Goal: Information Seeking & Learning: Learn about a topic

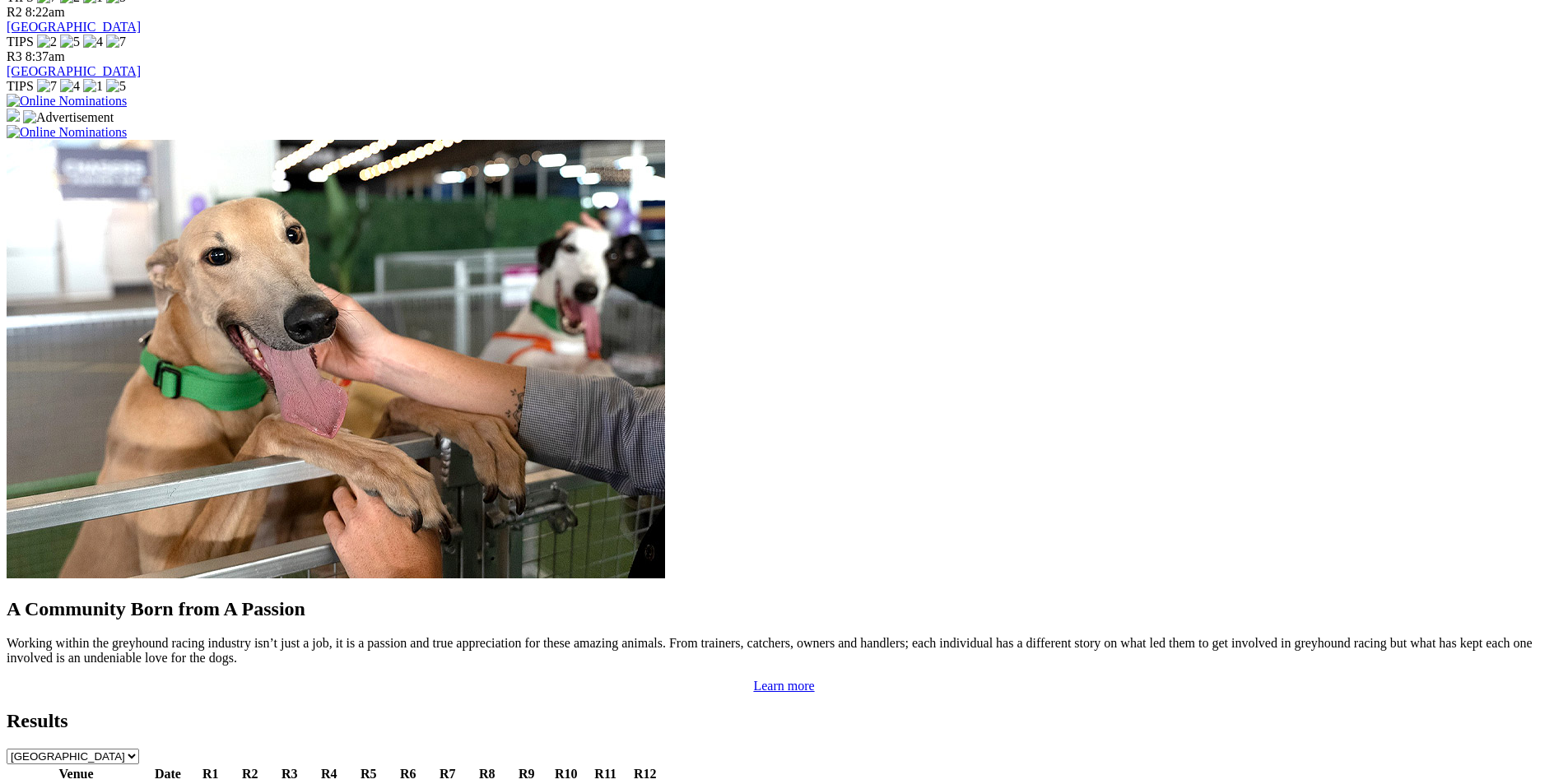
scroll to position [1399, 0]
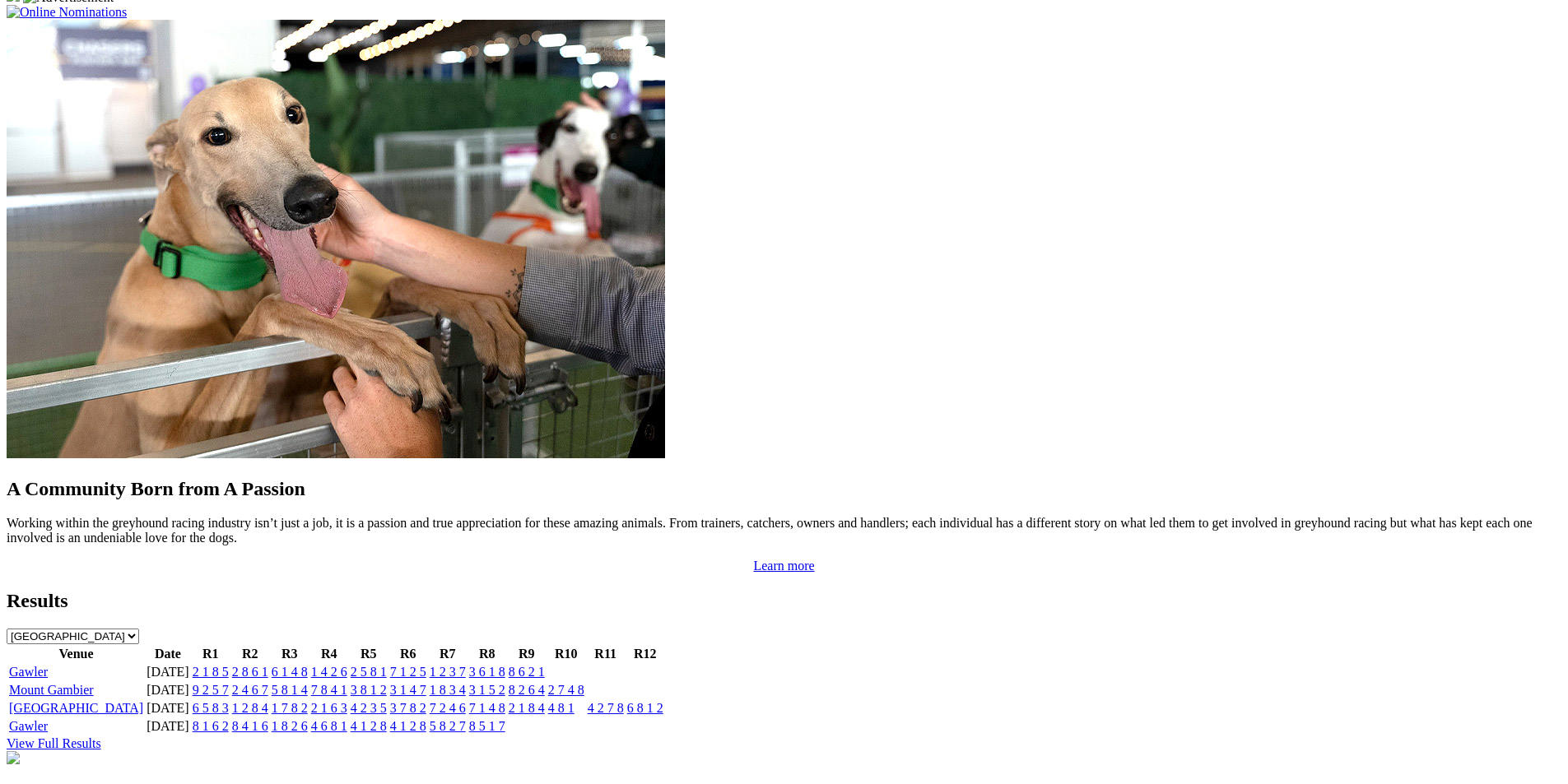
click at [48, 665] on link "Gawler" at bounding box center [28, 671] width 39 height 14
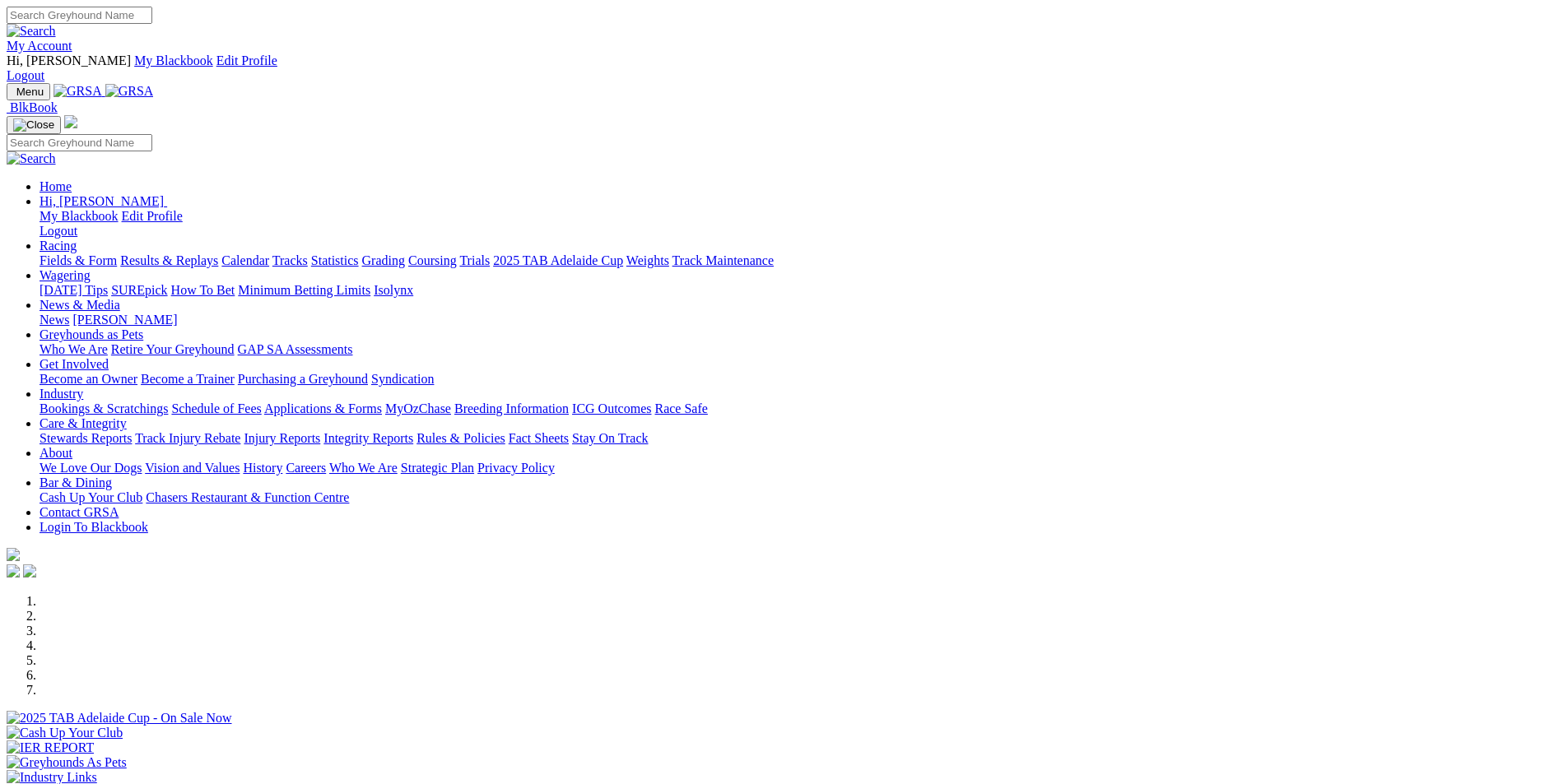
scroll to position [1402, 0]
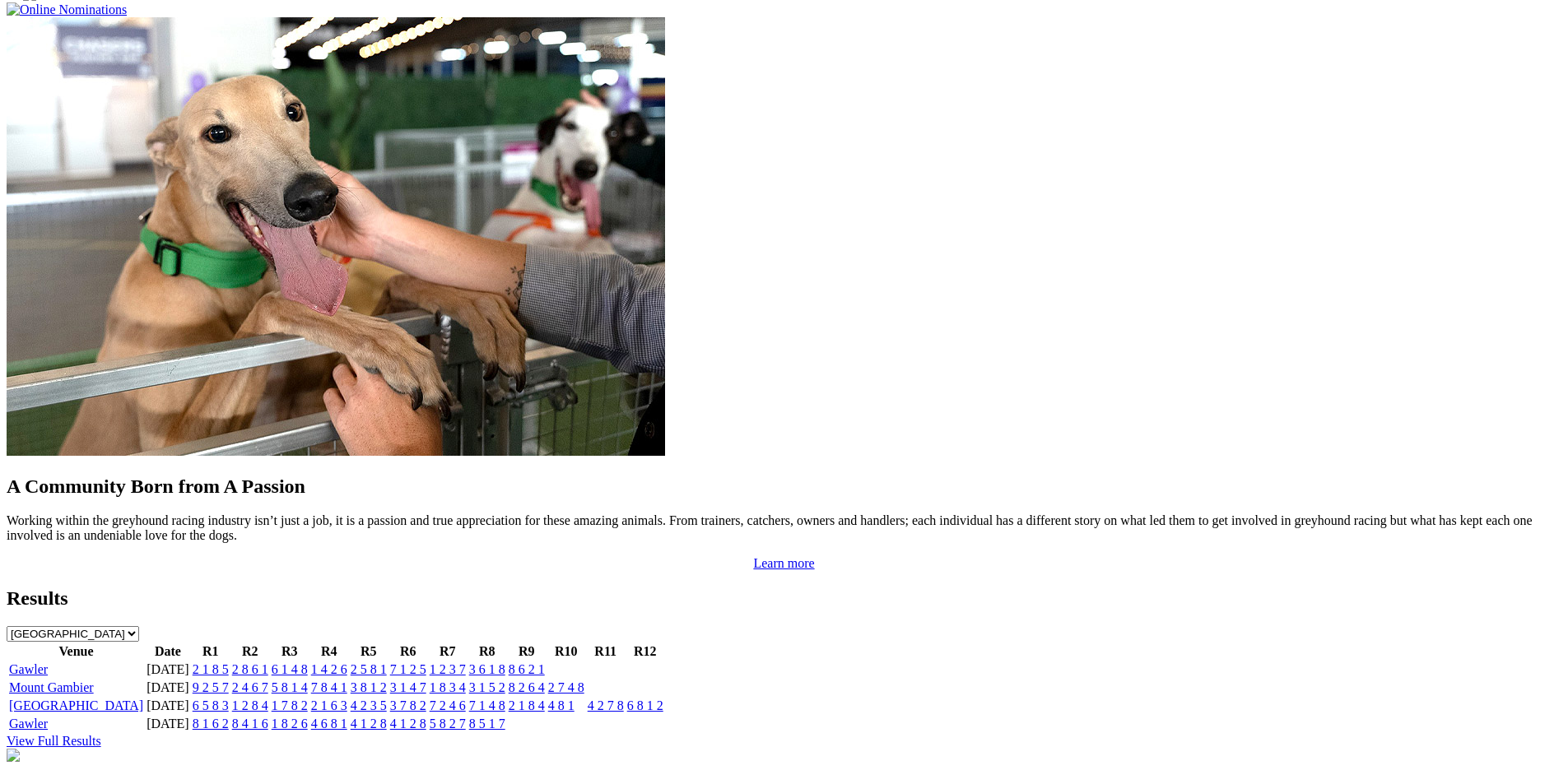
click at [143, 699] on link "Angle Park" at bounding box center [76, 705] width 134 height 14
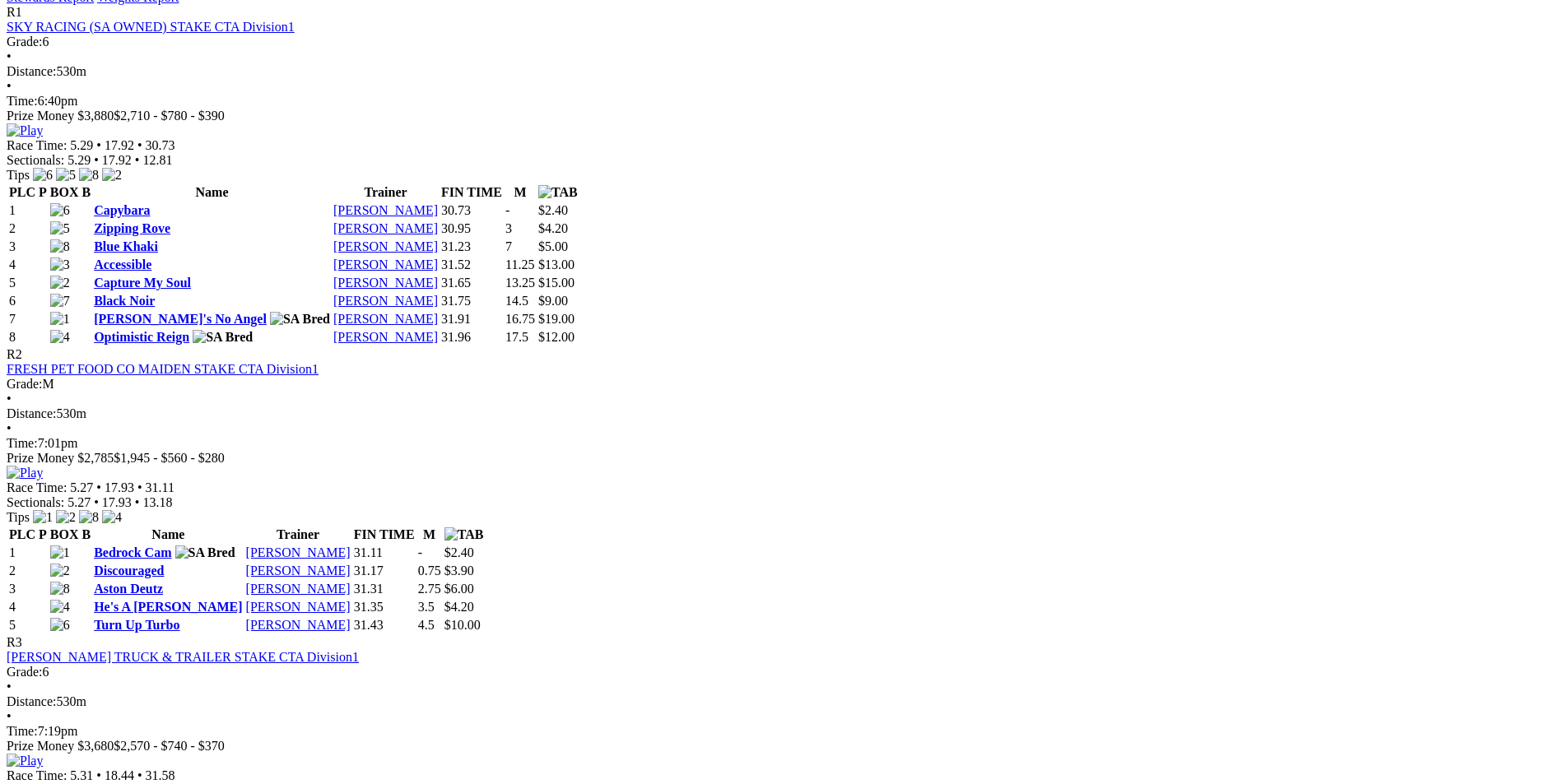
scroll to position [823, 0]
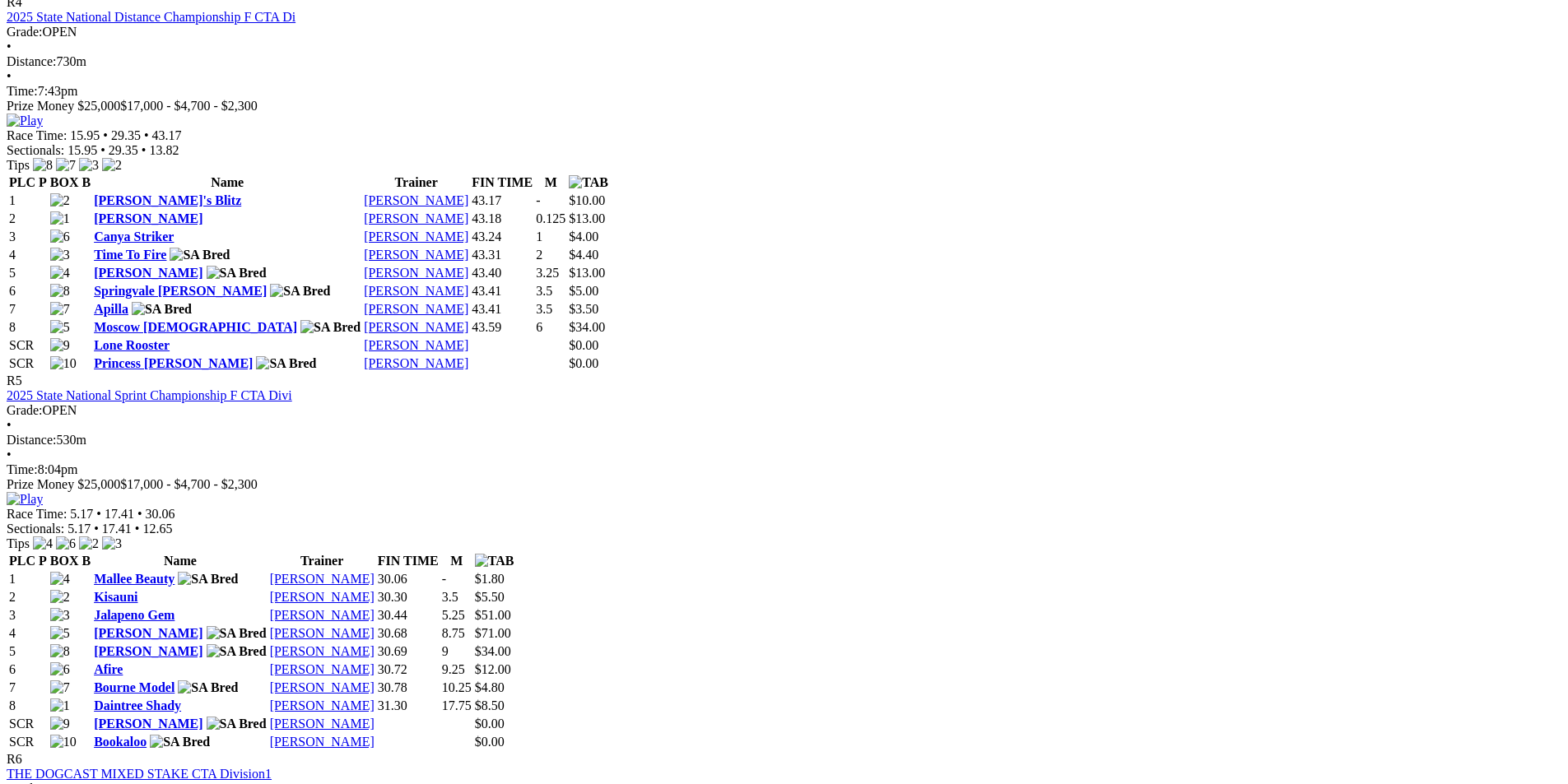
scroll to position [1894, 0]
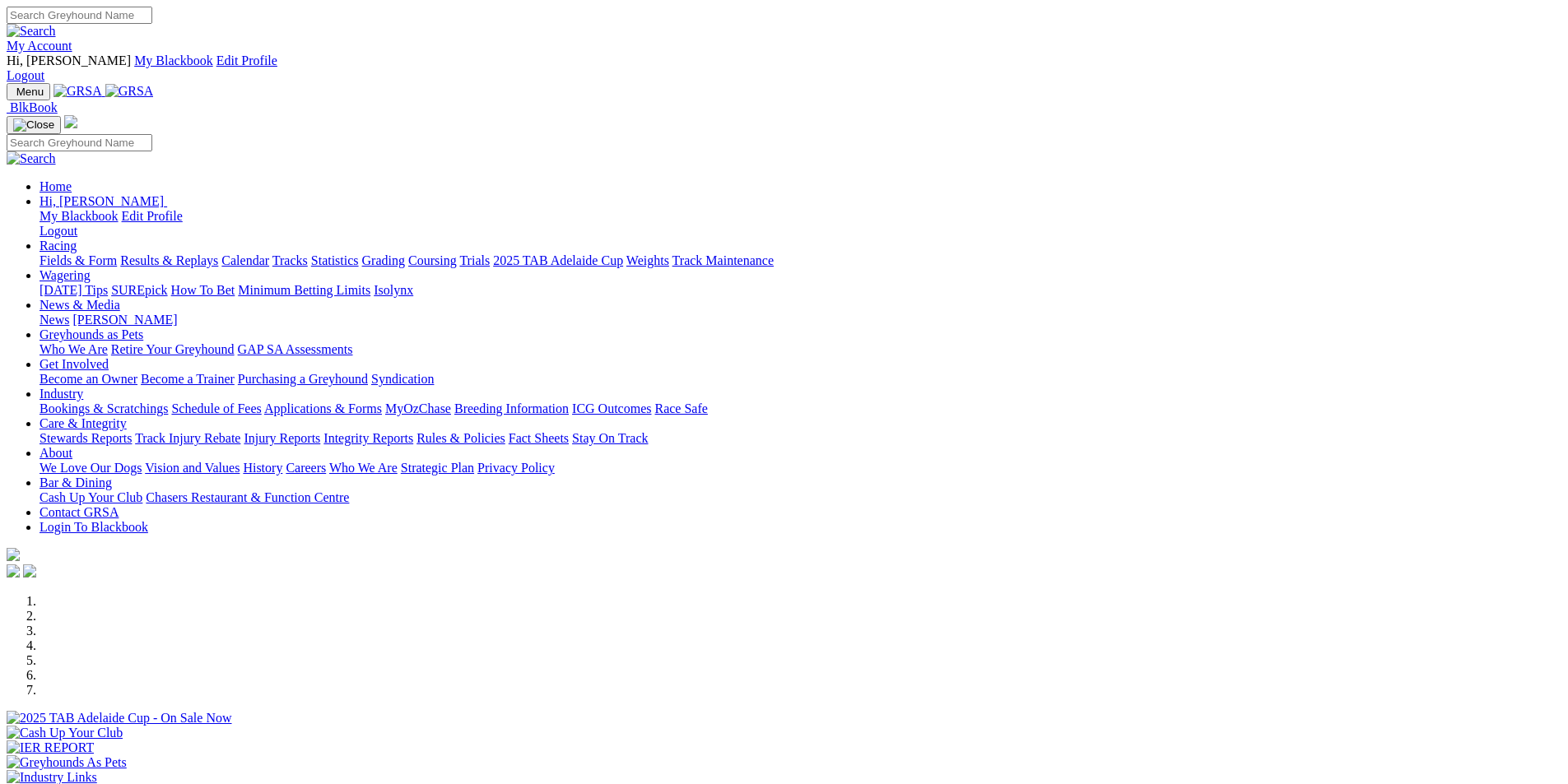
scroll to position [1402, 0]
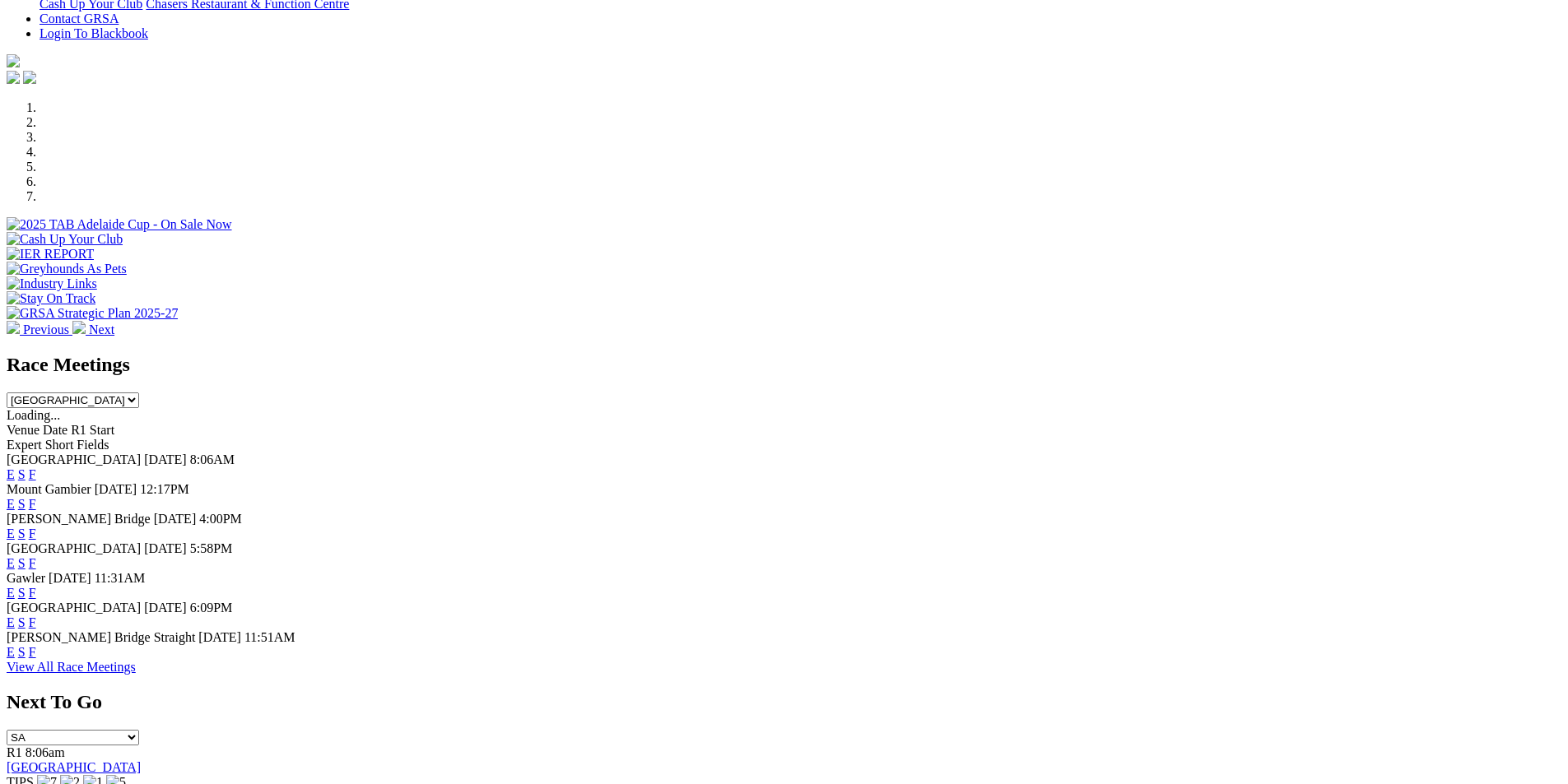
click at [36, 527] on link "F" at bounding box center [33, 534] width 7 height 14
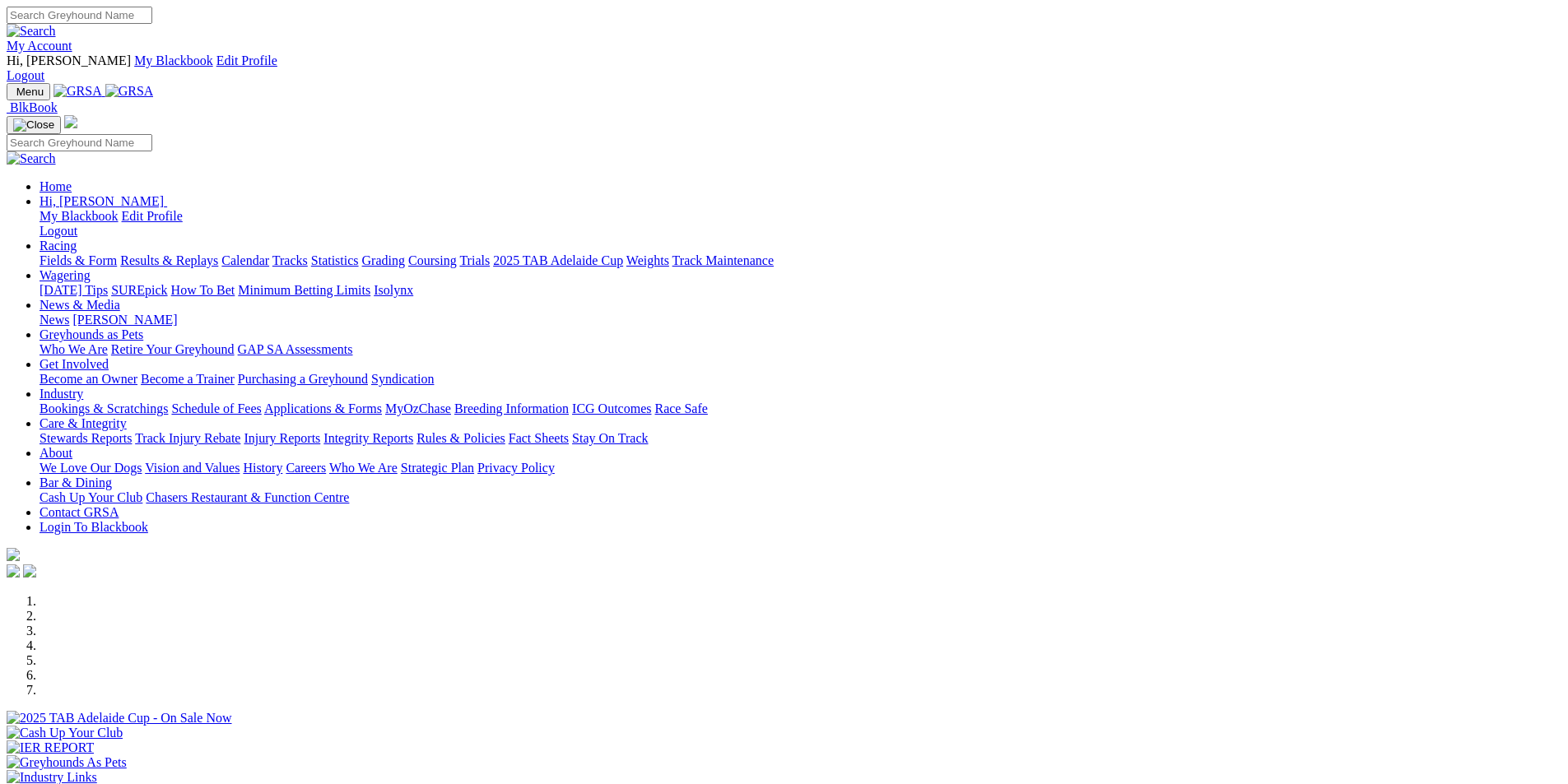
scroll to position [494, 0]
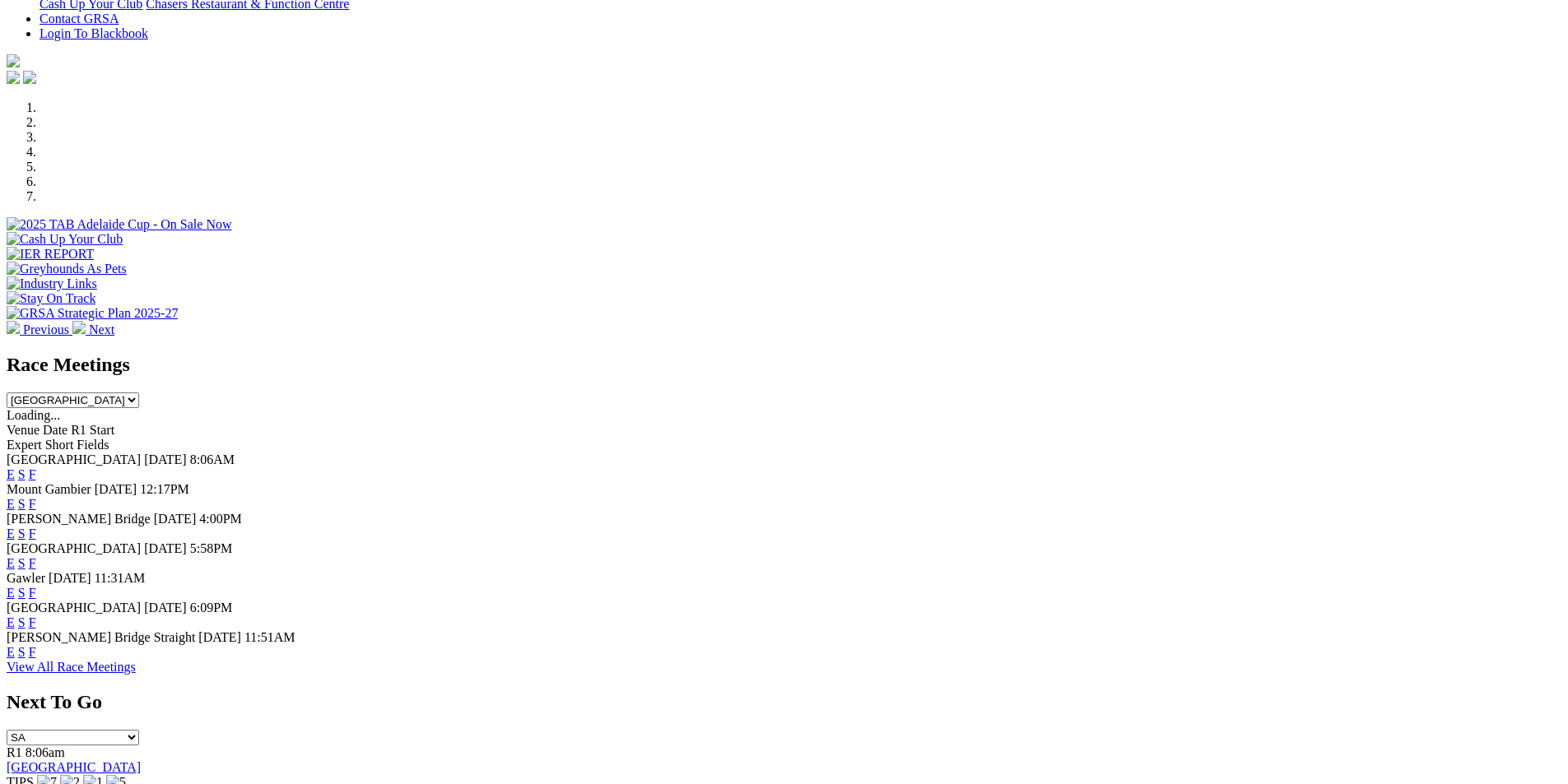
click at [36, 556] on link "F" at bounding box center [33, 562] width 7 height 14
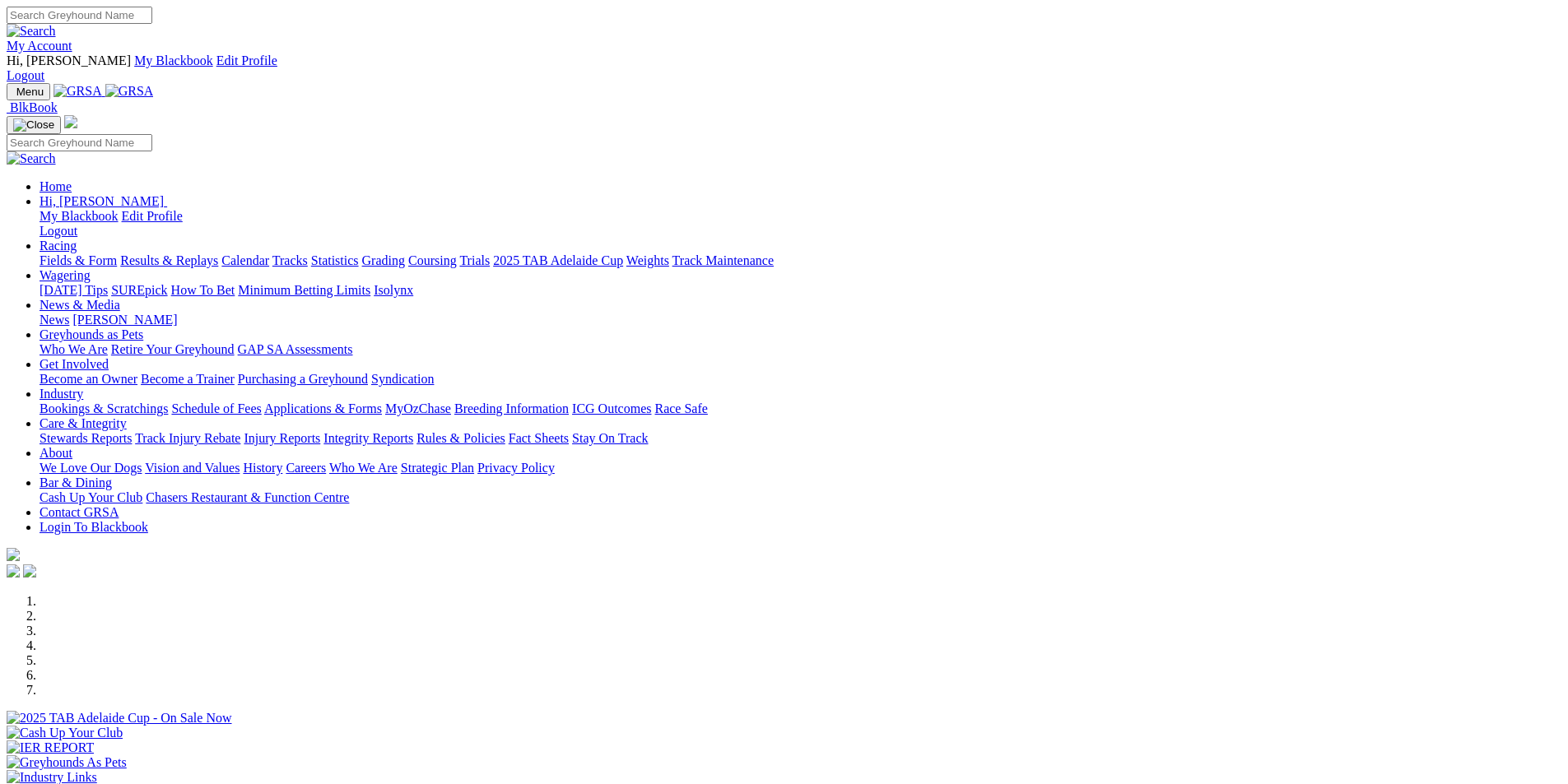
scroll to position [494, 0]
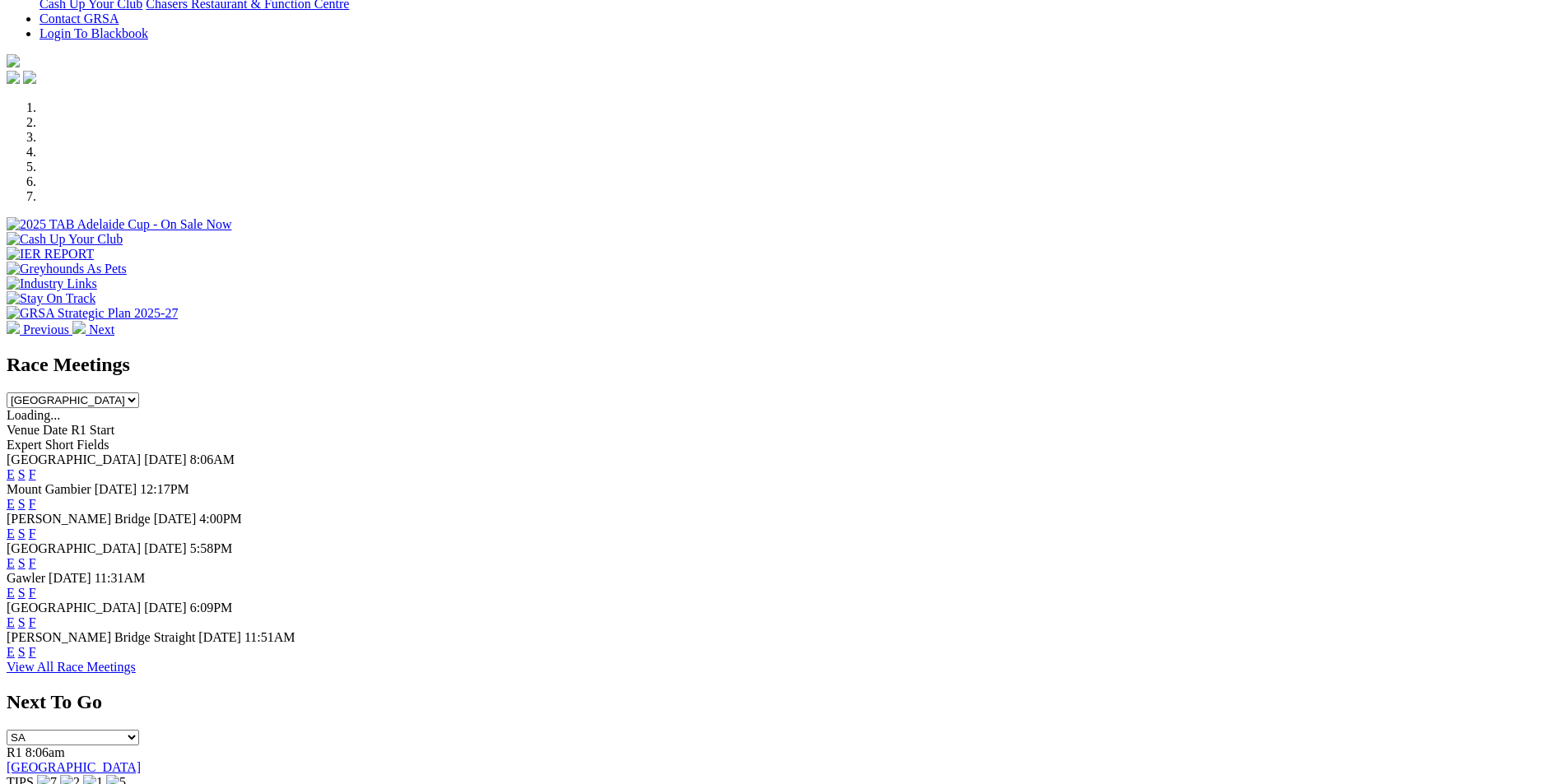
click at [36, 646] on link "F" at bounding box center [33, 652] width 7 height 14
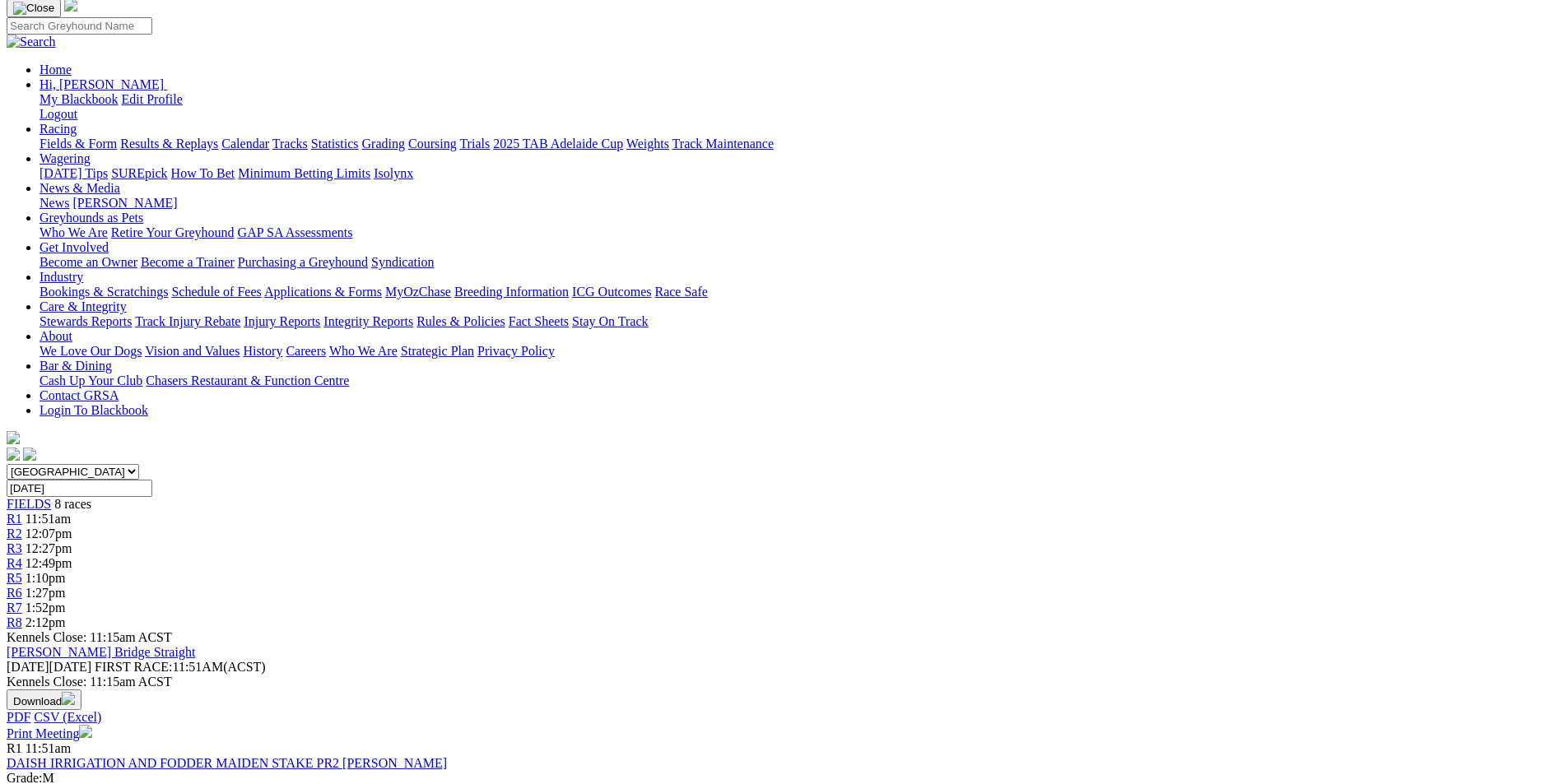
scroll to position [165, 0]
